Goal: Transaction & Acquisition: Purchase product/service

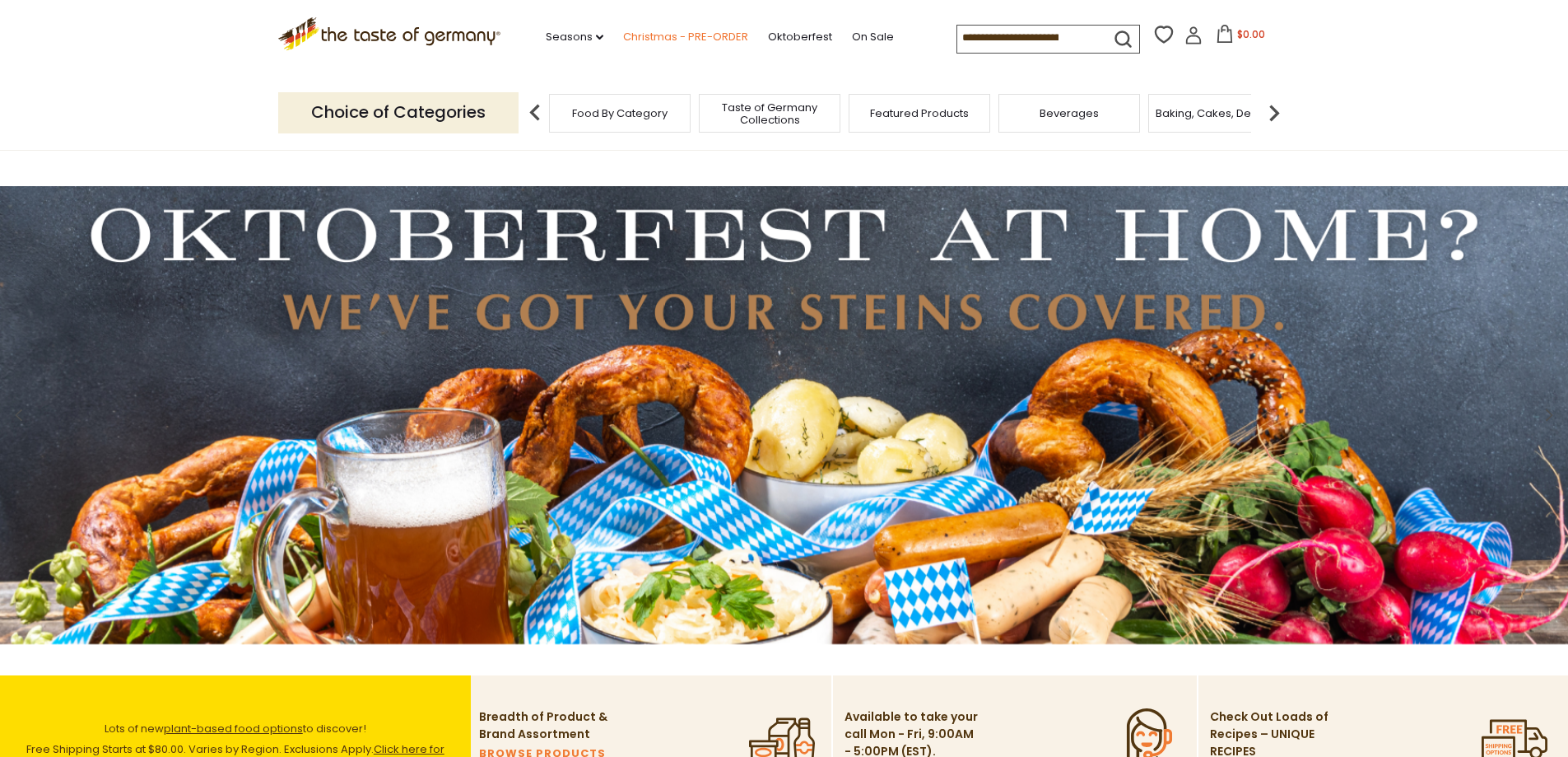
click at [666, 29] on link "Christmas - PRE-ORDER" at bounding box center [686, 37] width 125 height 18
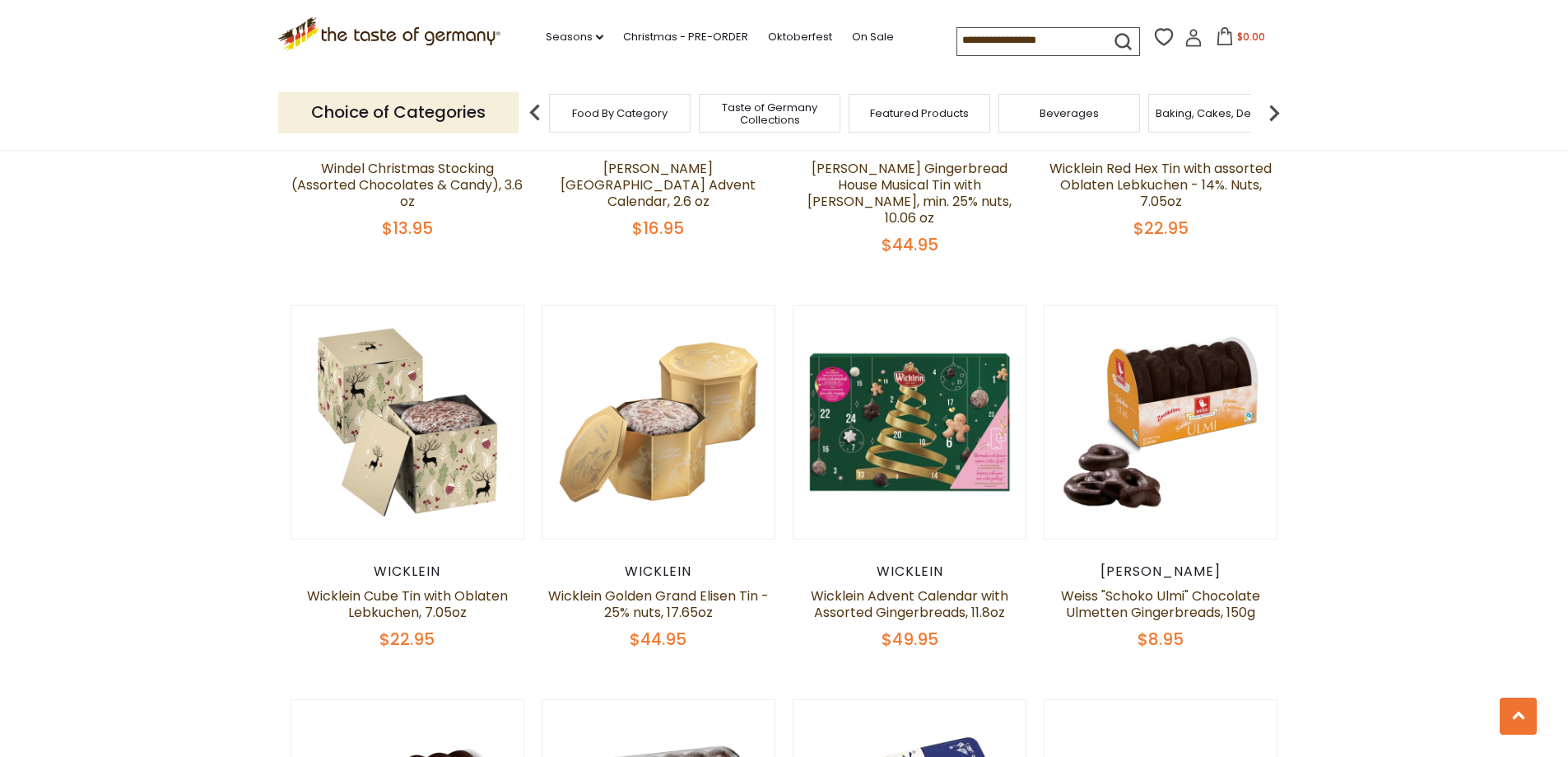
scroll to position [1290, 0]
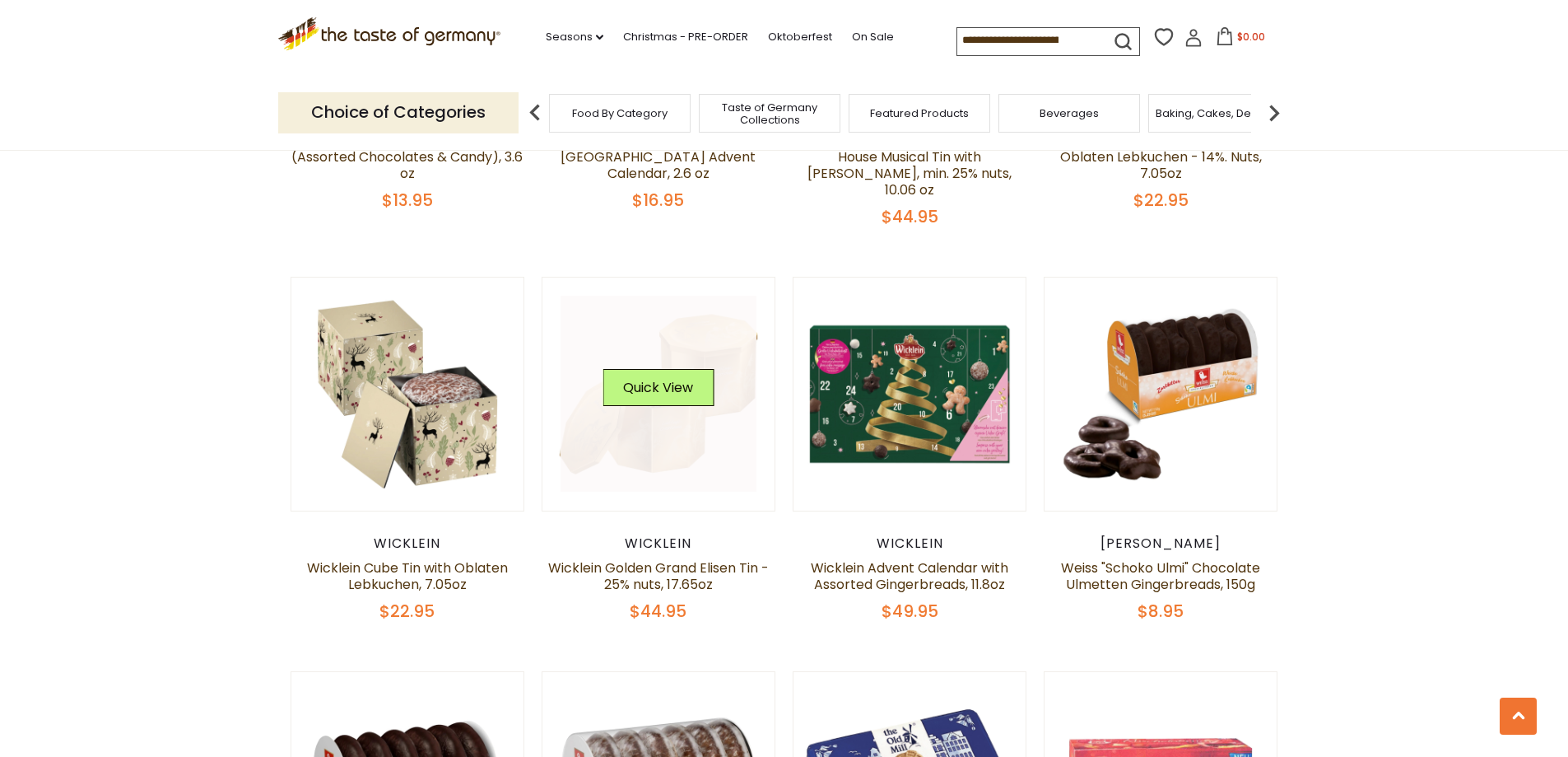
click at [752, 447] on link at bounding box center [659, 393] width 196 height 196
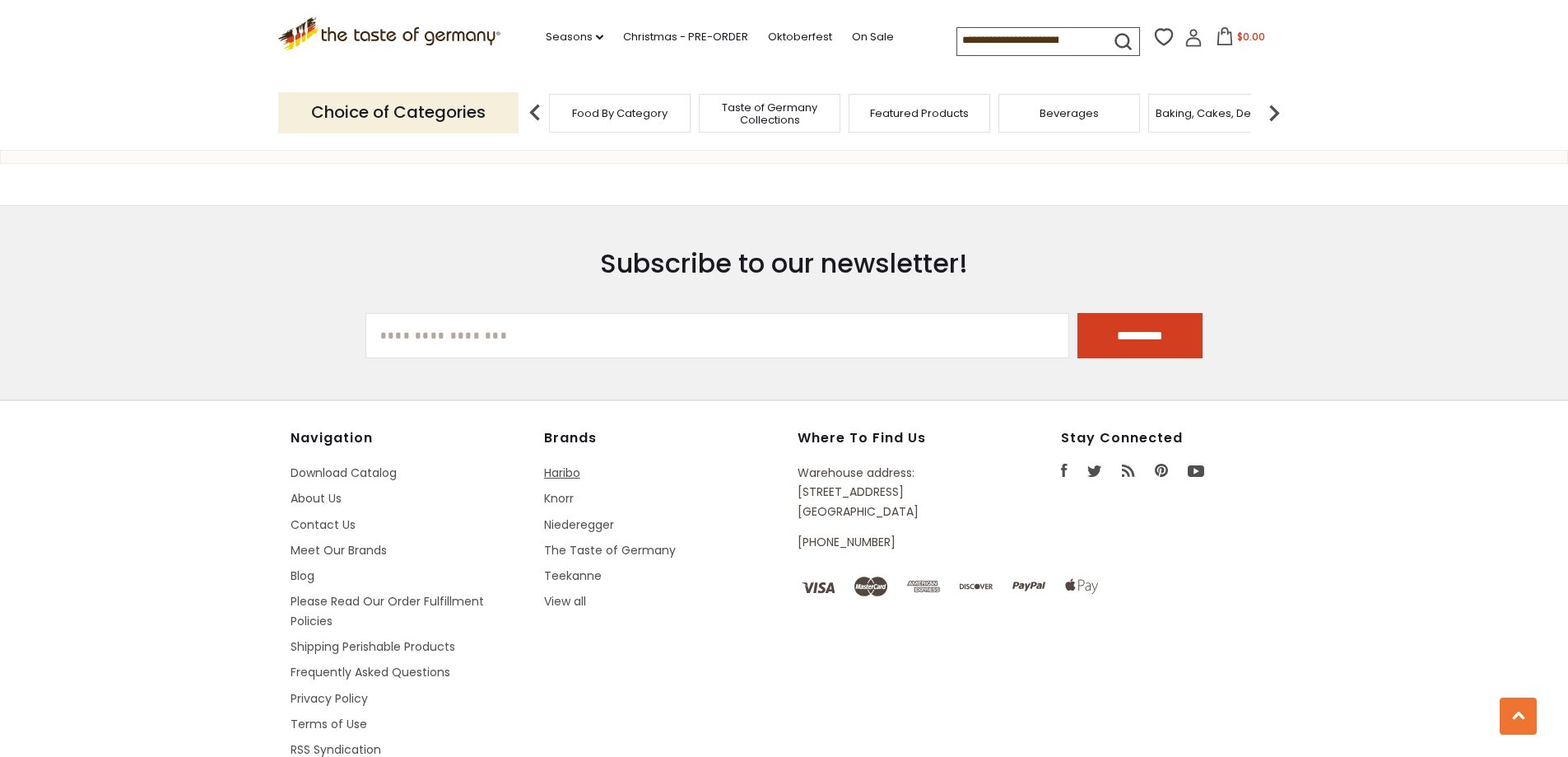
scroll to position [2112, 0]
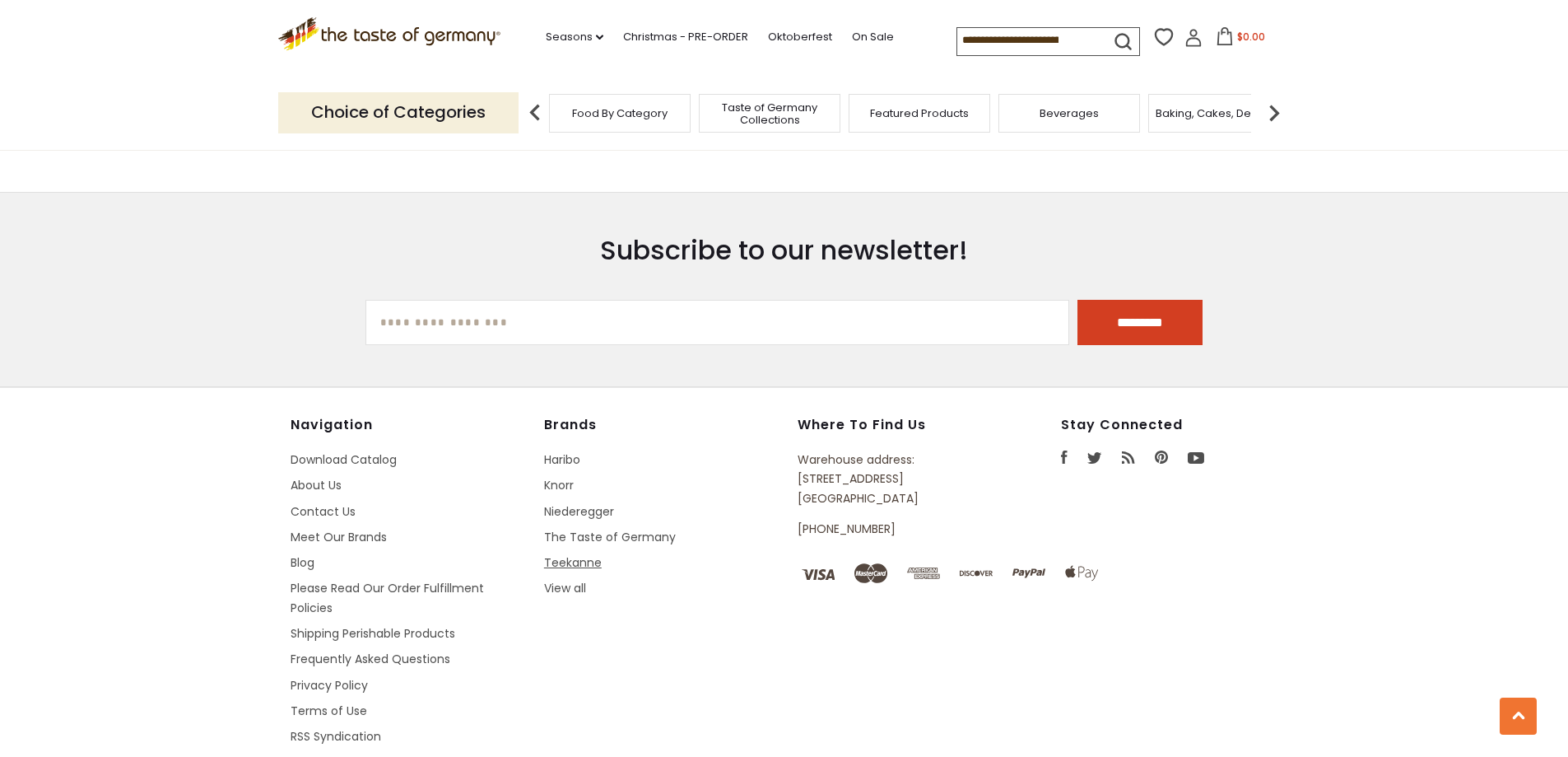
click at [586, 561] on link "Teekanne" at bounding box center [572, 563] width 57 height 16
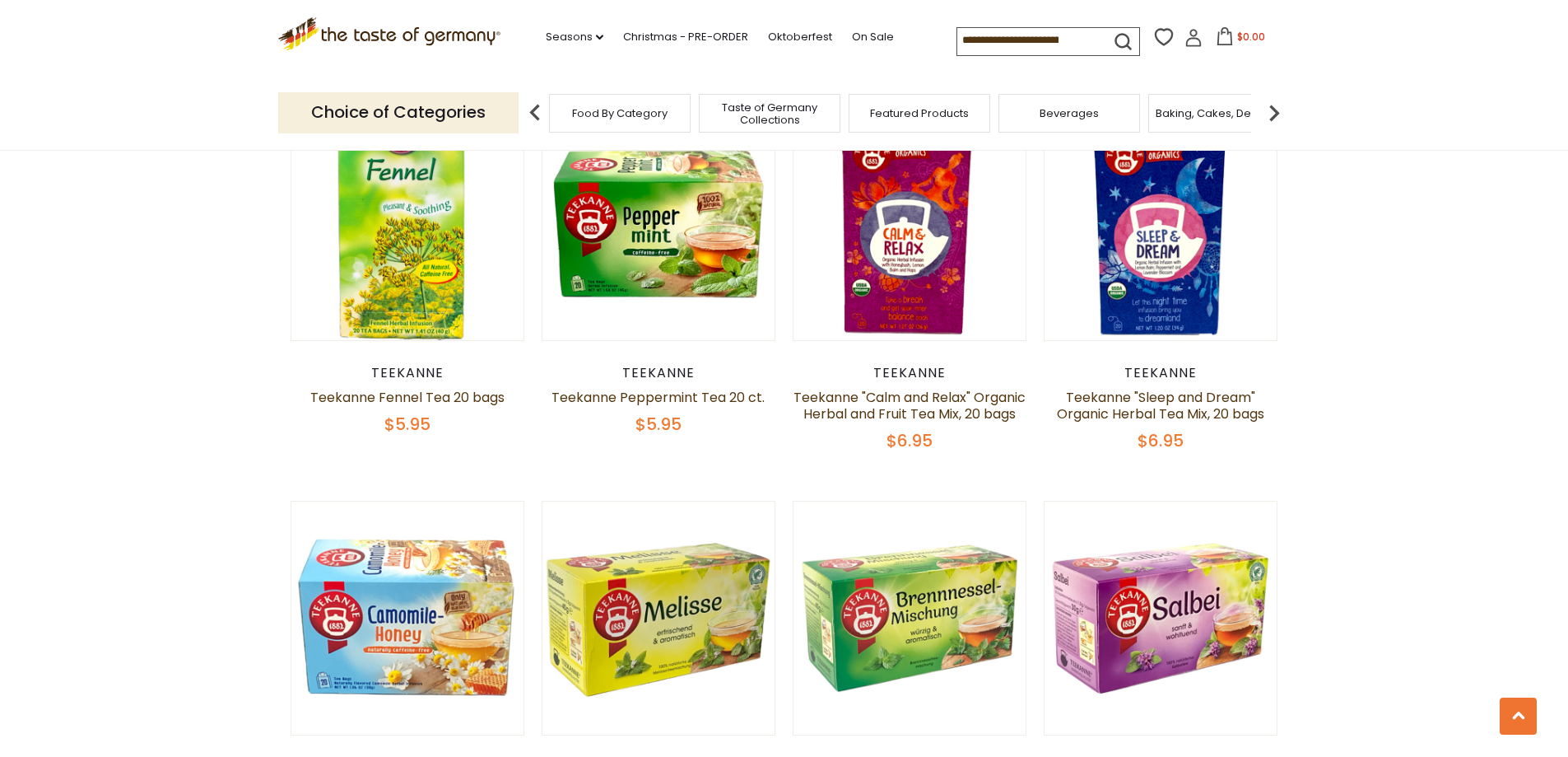
scroll to position [988, 0]
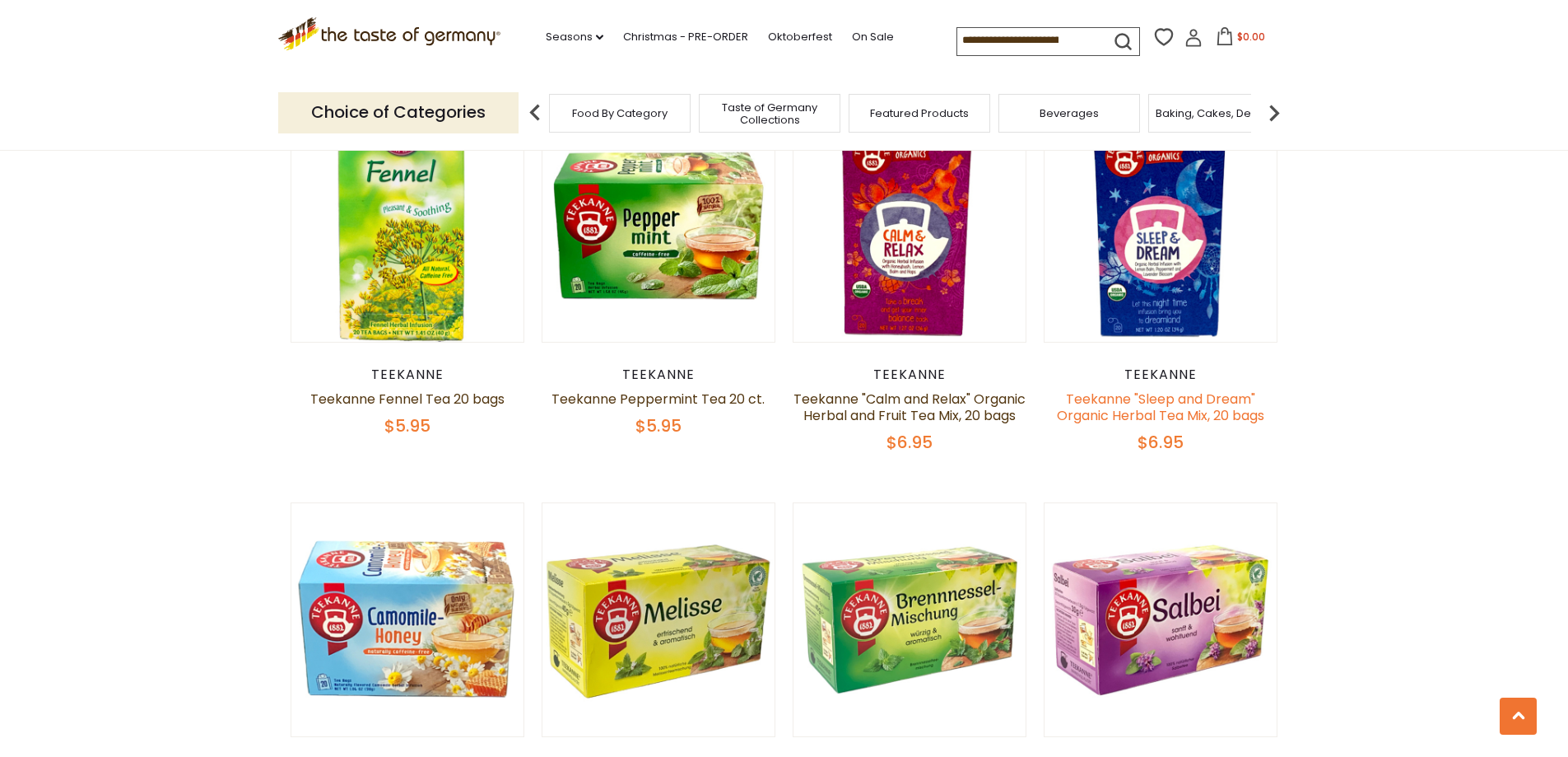
click at [1196, 419] on link "Teekanne "Sleep and Dream" Organic Herbal Tea Mix, 20 bags" at bounding box center [1160, 406] width 207 height 35
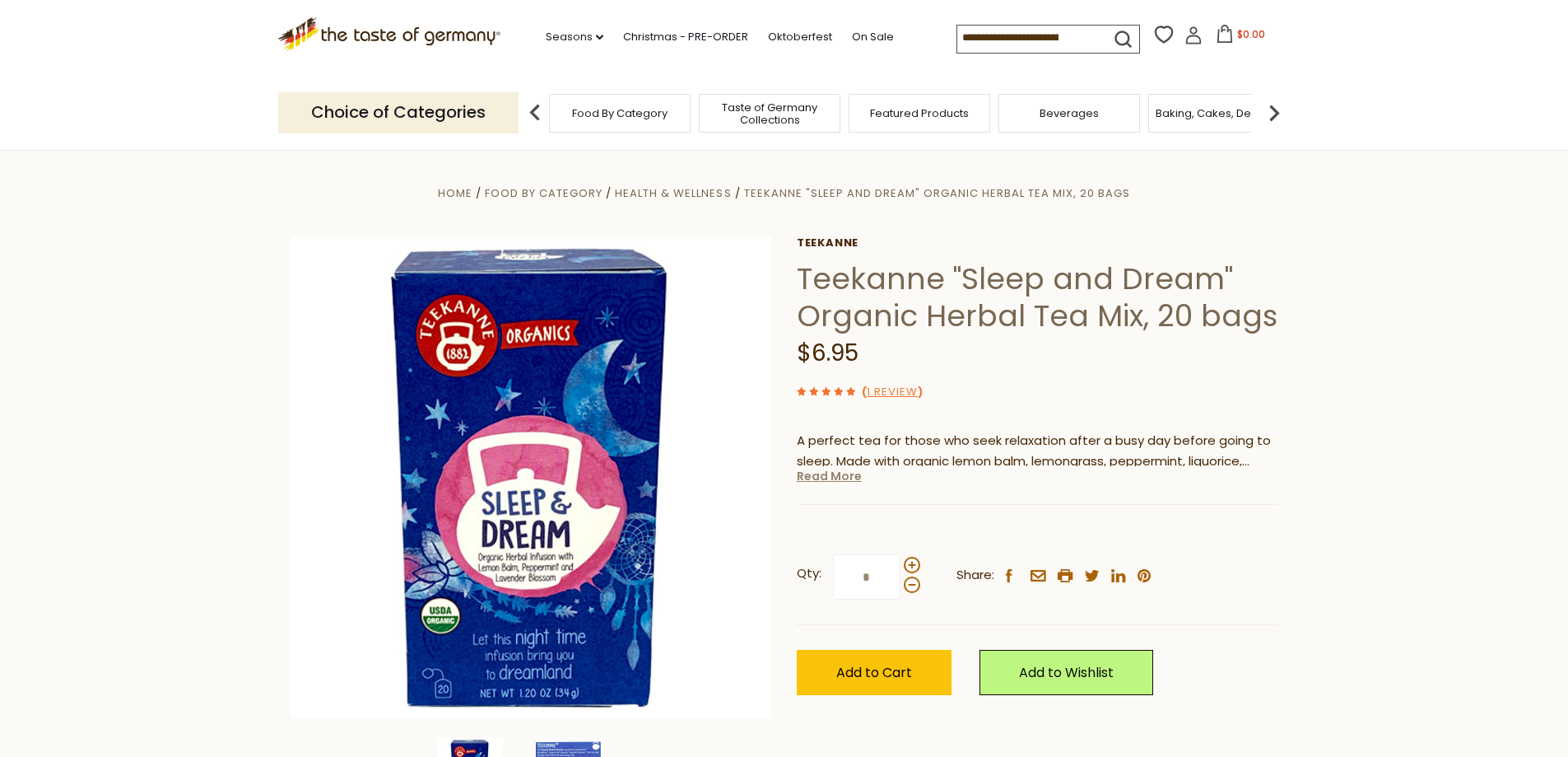
click at [846, 480] on link "Read More" at bounding box center [829, 476] width 65 height 16
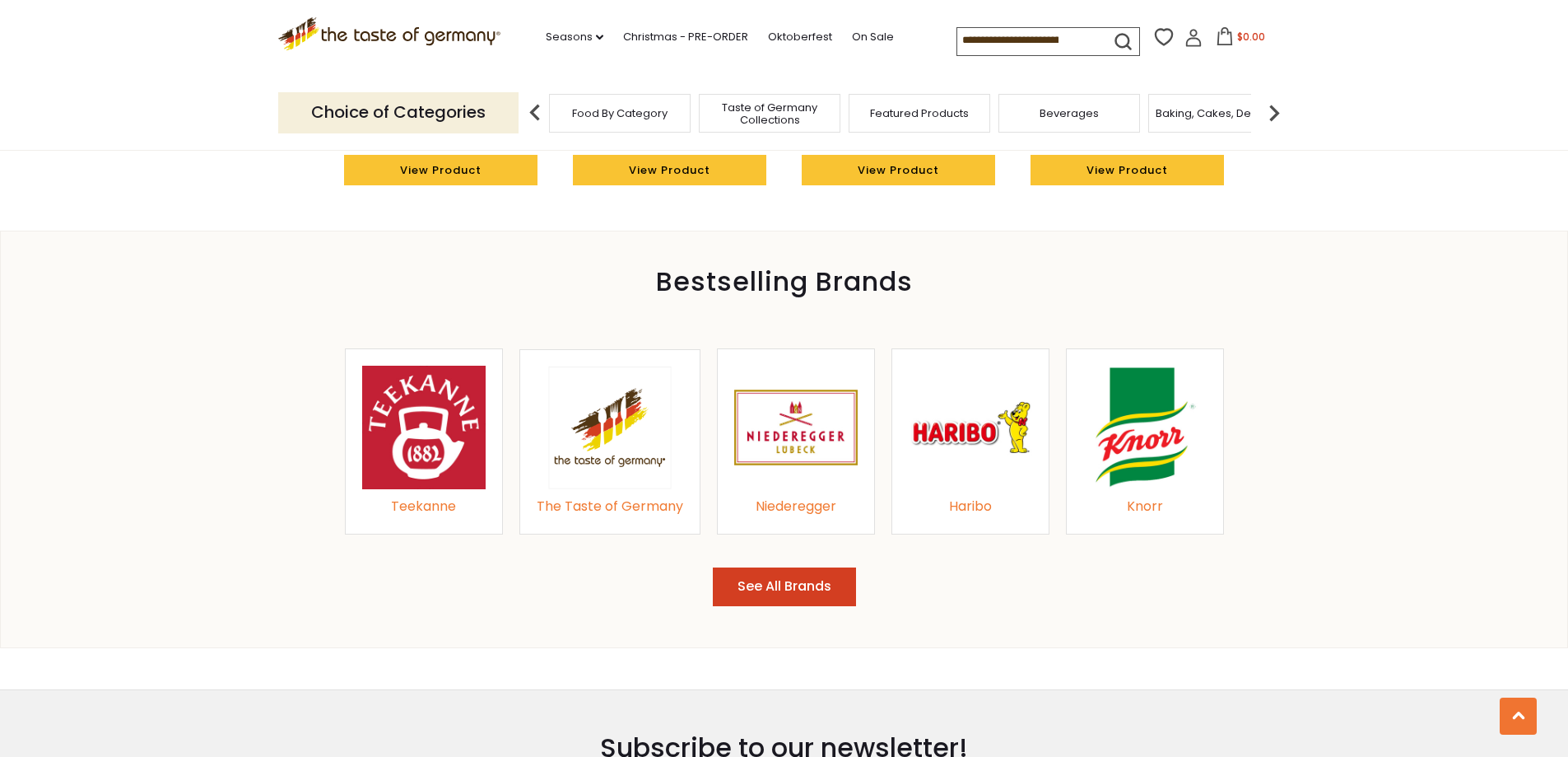
scroll to position [1647, 0]
